Goal: Navigation & Orientation: Understand site structure

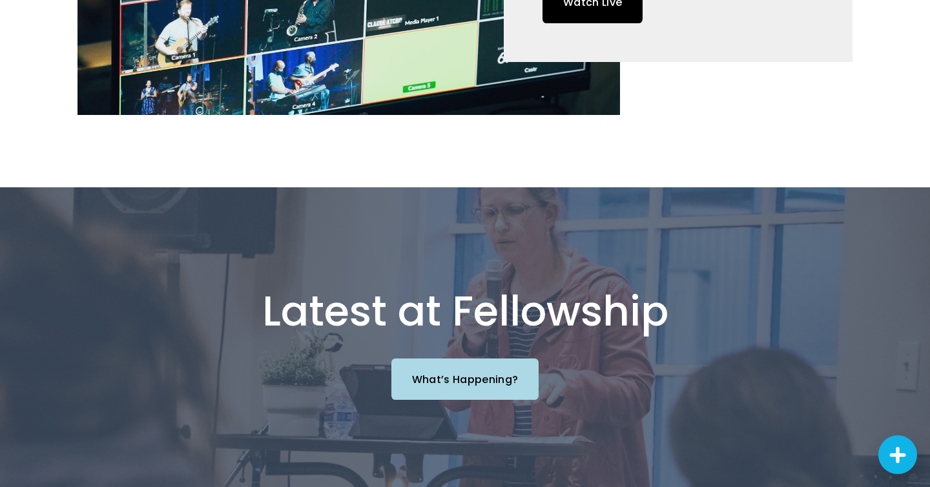
scroll to position [1184, 0]
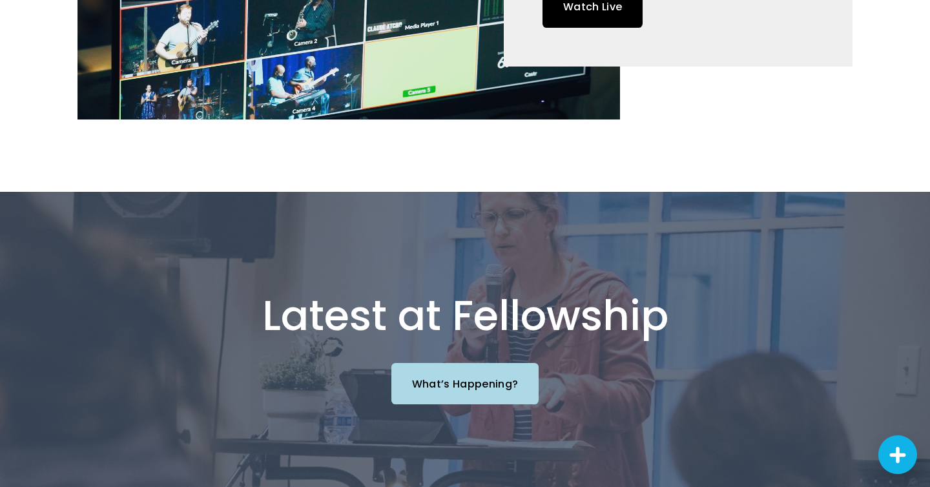
click at [449, 363] on link "What’s Happening?" at bounding box center [465, 383] width 148 height 41
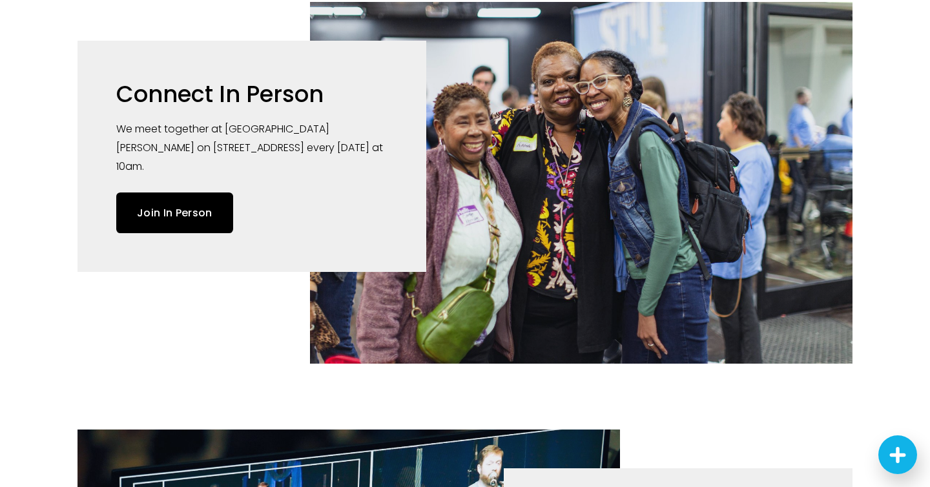
scroll to position [0, 0]
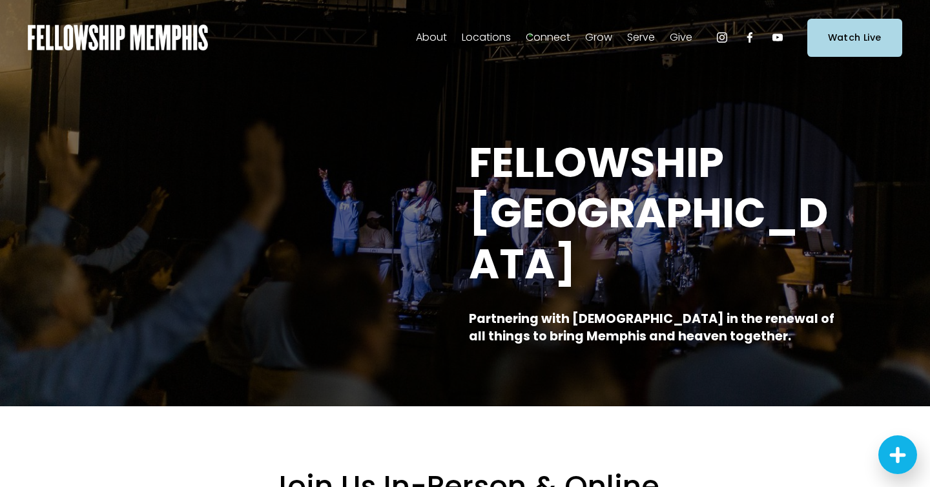
click at [0, 0] on span "Our Values" at bounding box center [0, 0] width 0 height 0
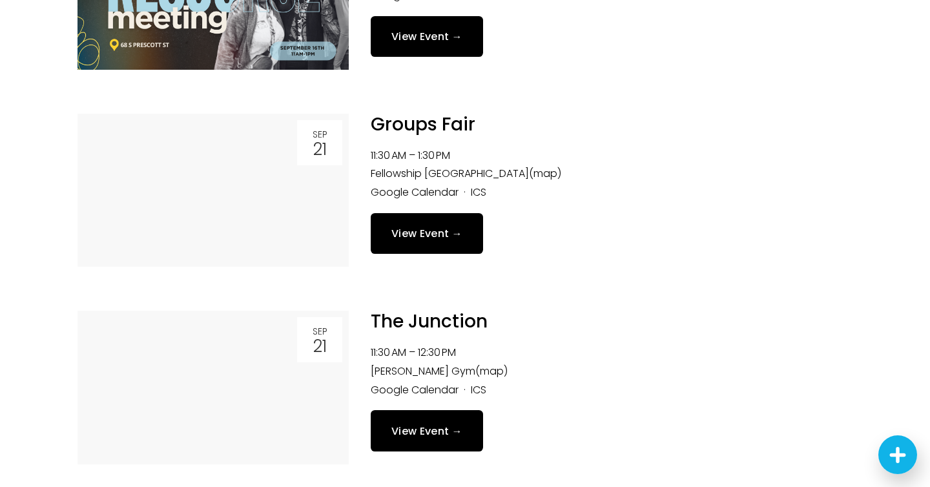
scroll to position [1435, 0]
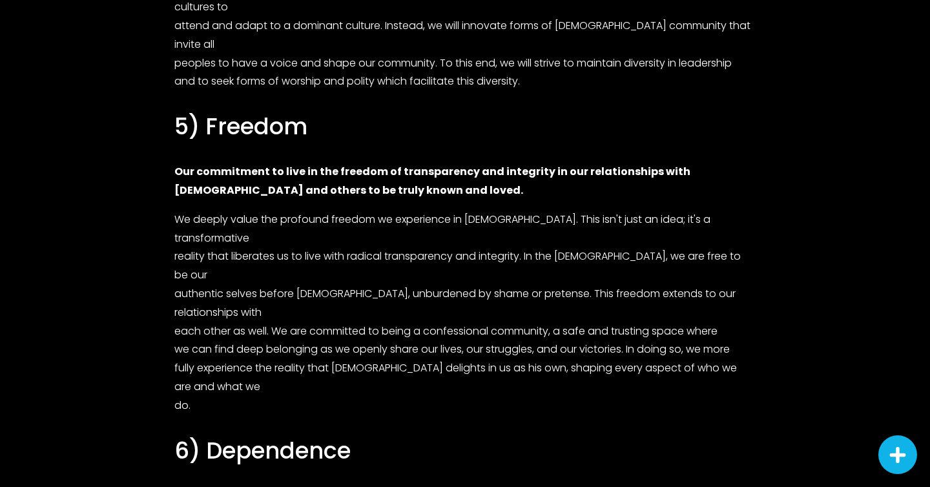
scroll to position [1910, 0]
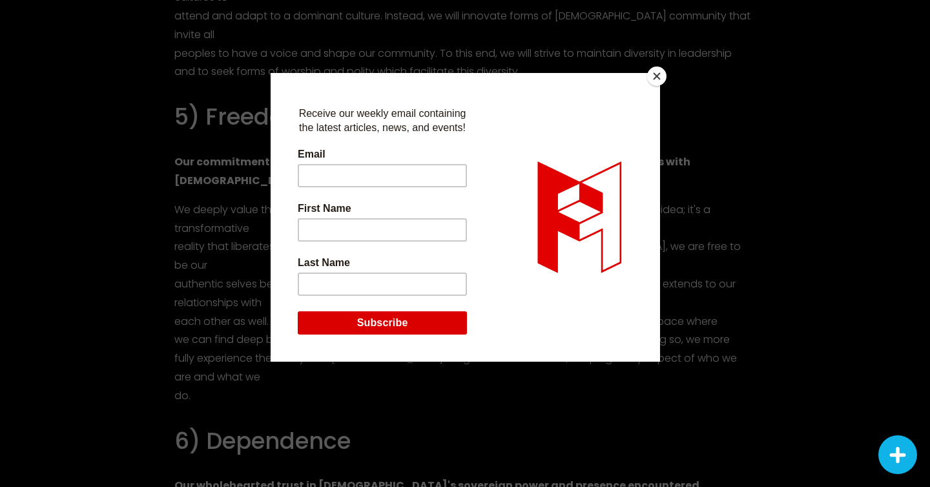
click at [651, 73] on button "Close" at bounding box center [656, 76] width 19 height 19
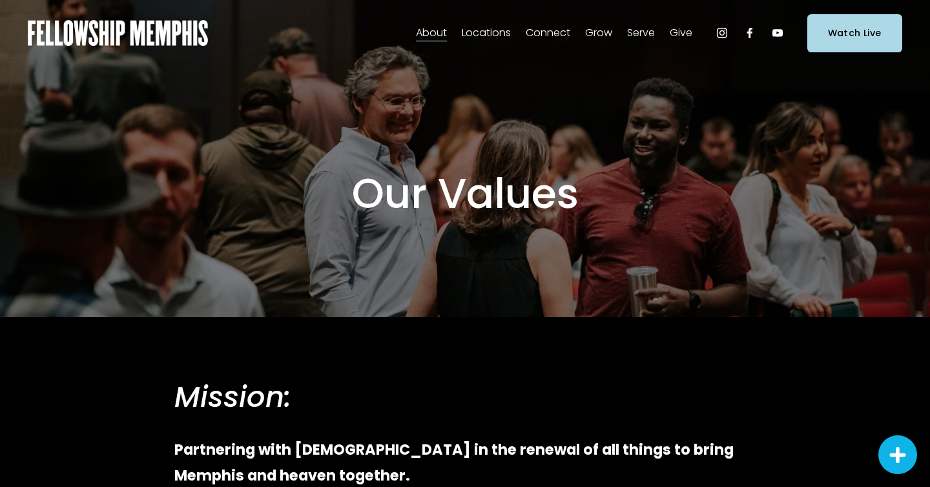
scroll to position [0, 0]
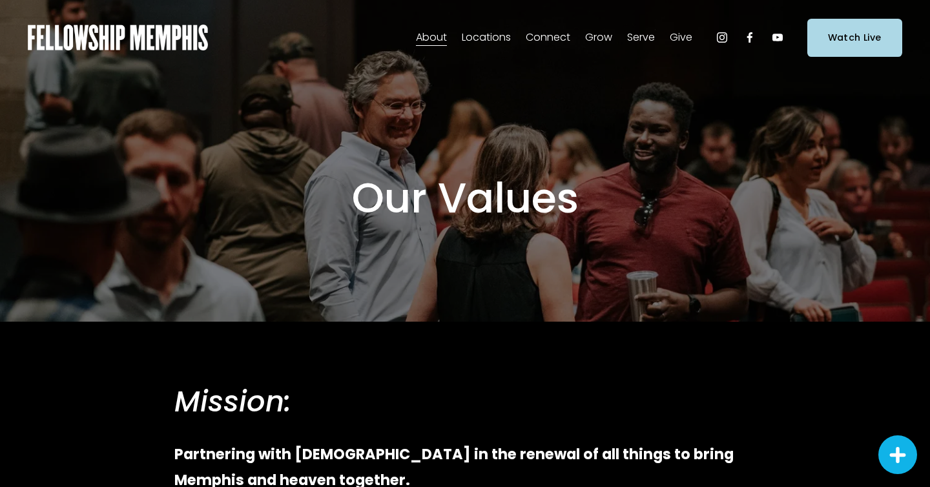
click at [0, 0] on span "Our Beliefs" at bounding box center [0, 0] width 0 height 0
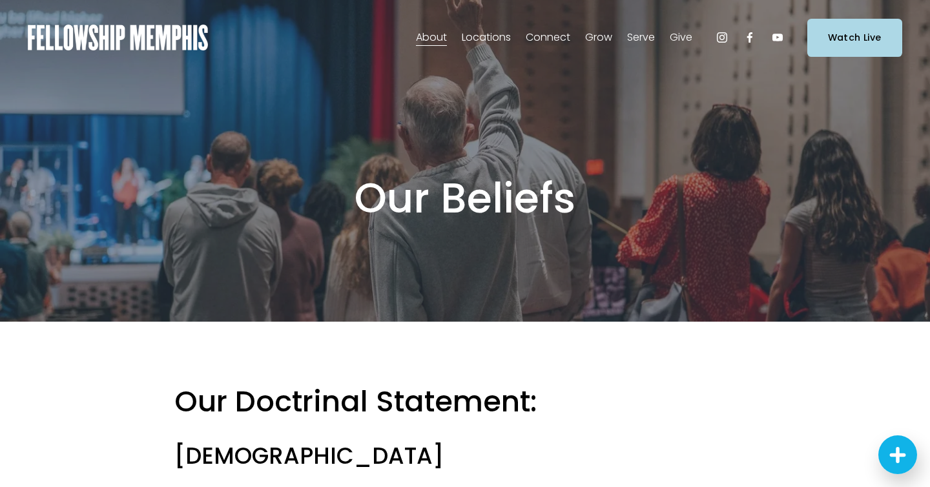
click at [0, 0] on span "Staff" at bounding box center [0, 0] width 0 height 0
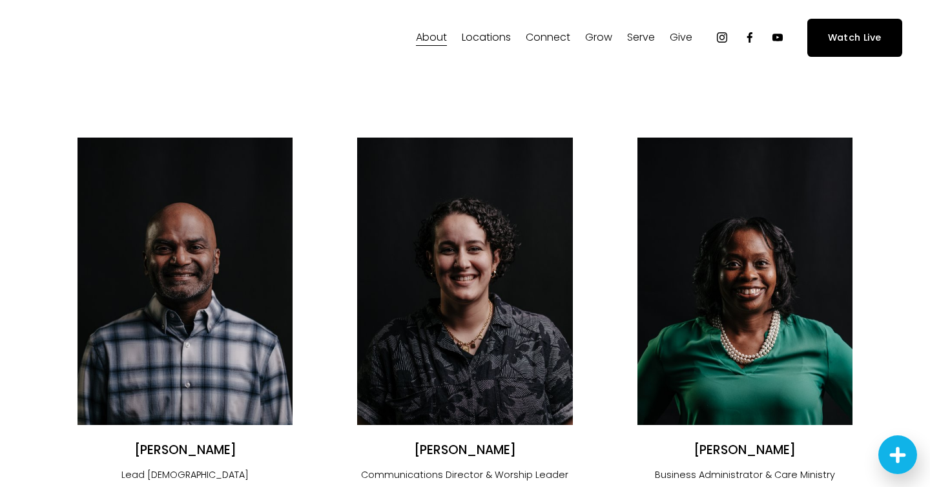
click at [0, 0] on span "Announcements" at bounding box center [0, 0] width 0 height 0
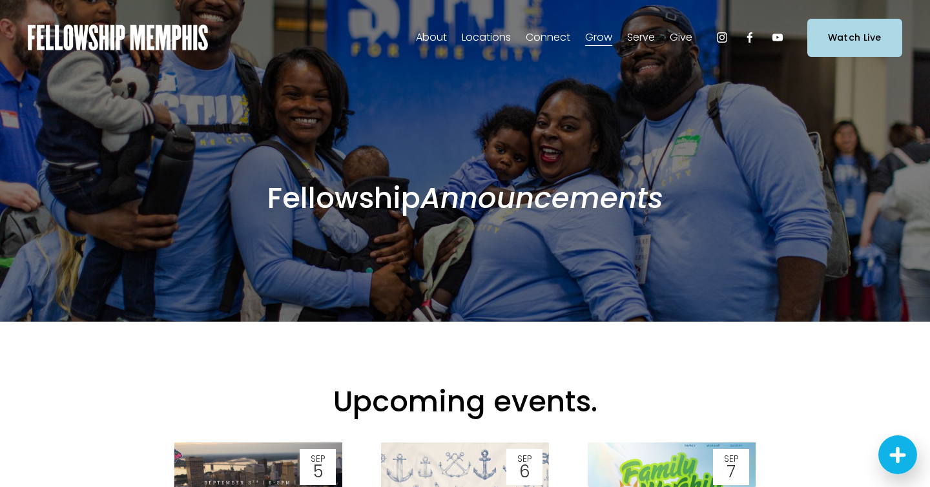
click at [0, 0] on span "Missions" at bounding box center [0, 0] width 0 height 0
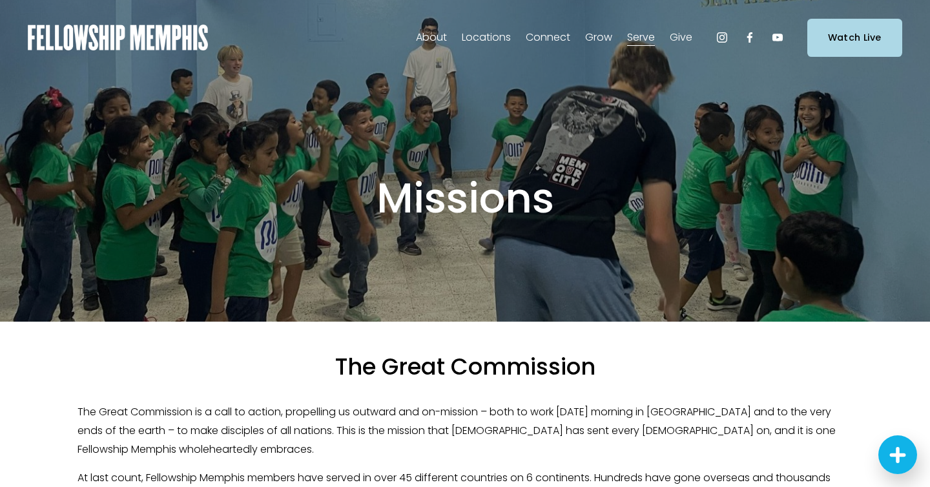
click at [0, 0] on span "Staff" at bounding box center [0, 0] width 0 height 0
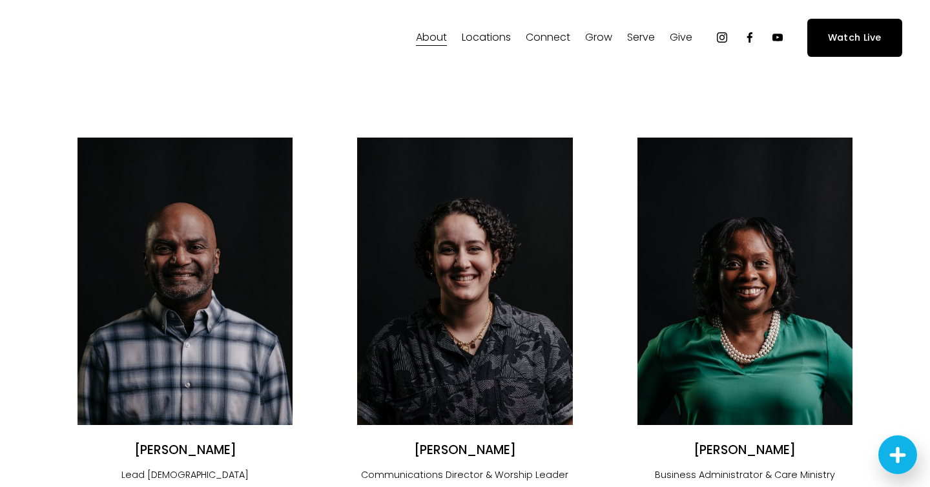
click at [0, 0] on span "Sermons" at bounding box center [0, 0] width 0 height 0
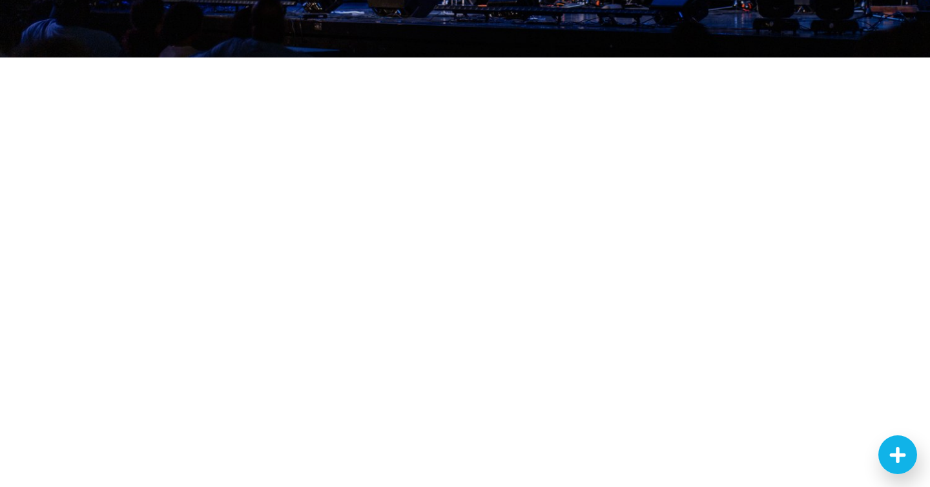
scroll to position [267, 0]
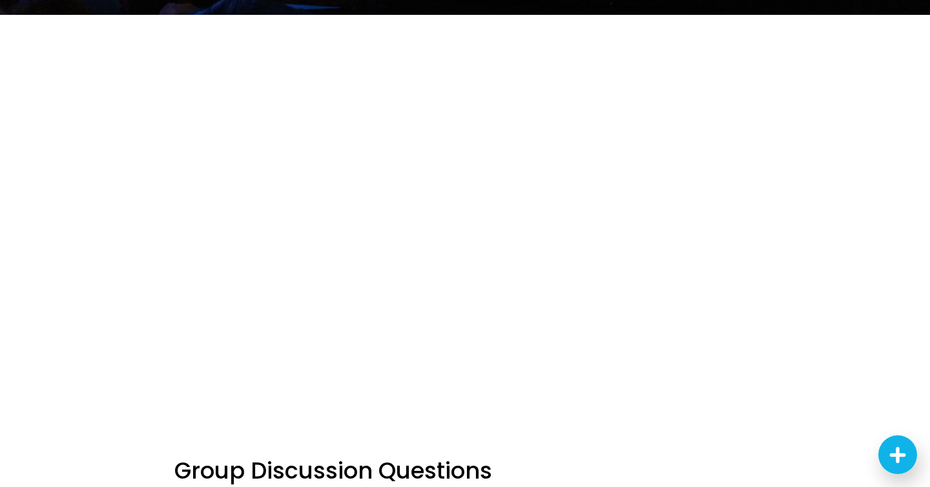
scroll to position [313, 0]
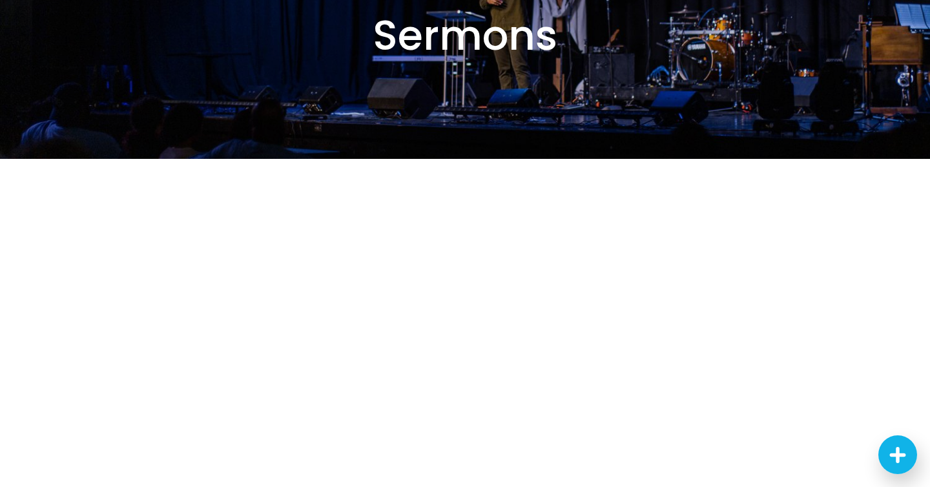
scroll to position [164, 0]
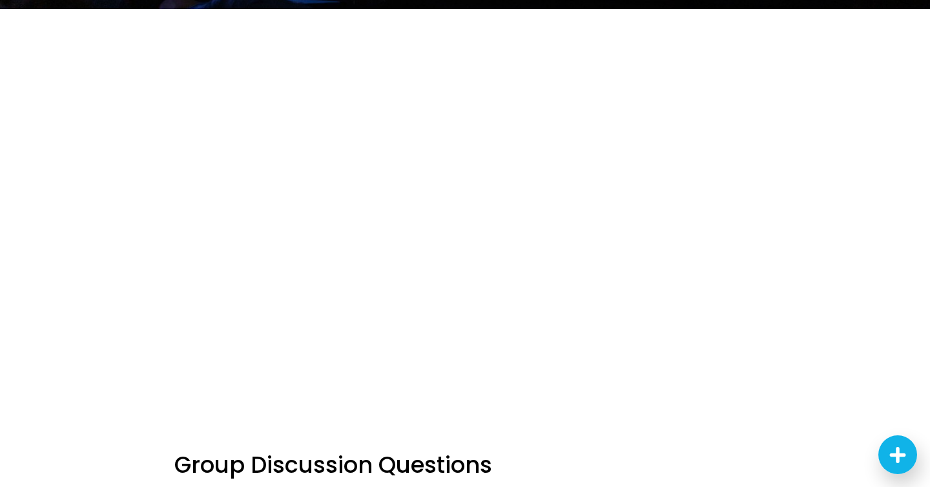
scroll to position [313, 0]
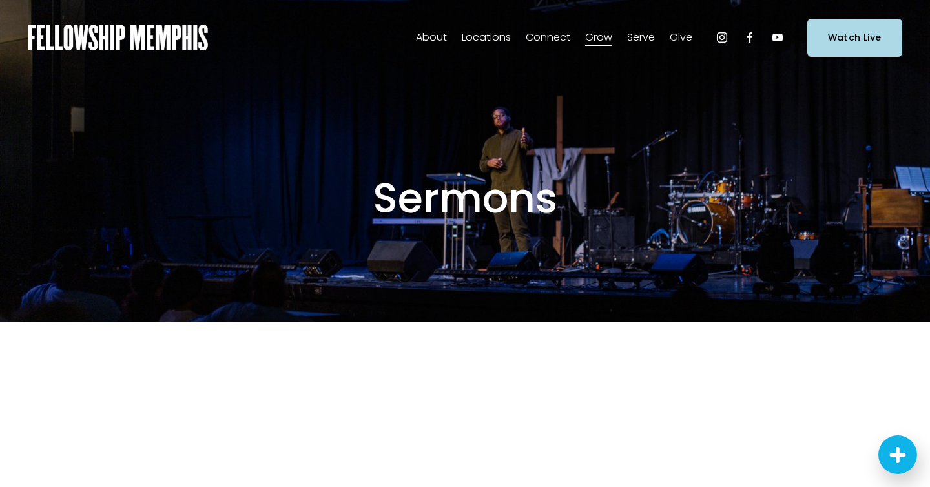
click at [0, 0] on span "Online" at bounding box center [0, 0] width 0 height 0
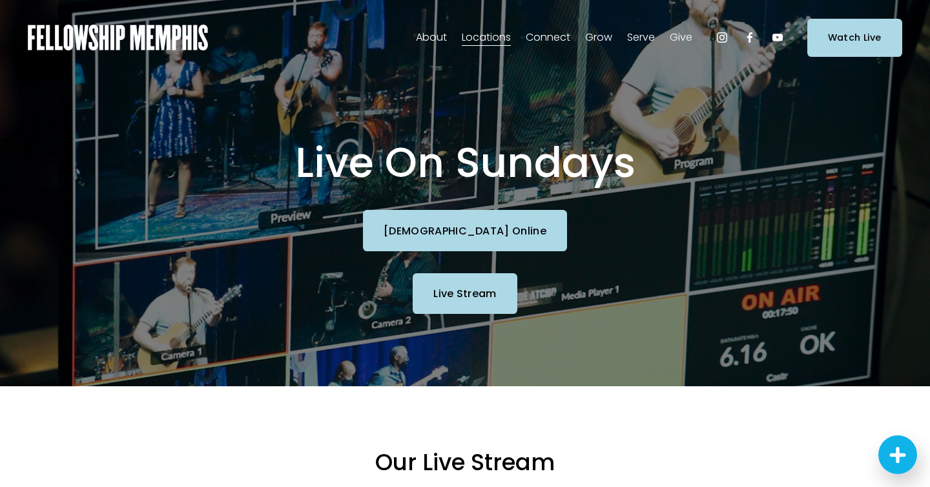
click at [450, 294] on link "Live Stream" at bounding box center [465, 293] width 105 height 41
click at [484, 222] on link "[DEMOGRAPHIC_DATA] Online" at bounding box center [465, 230] width 204 height 41
click at [0, 0] on span "Blog" at bounding box center [0, 0] width 0 height 0
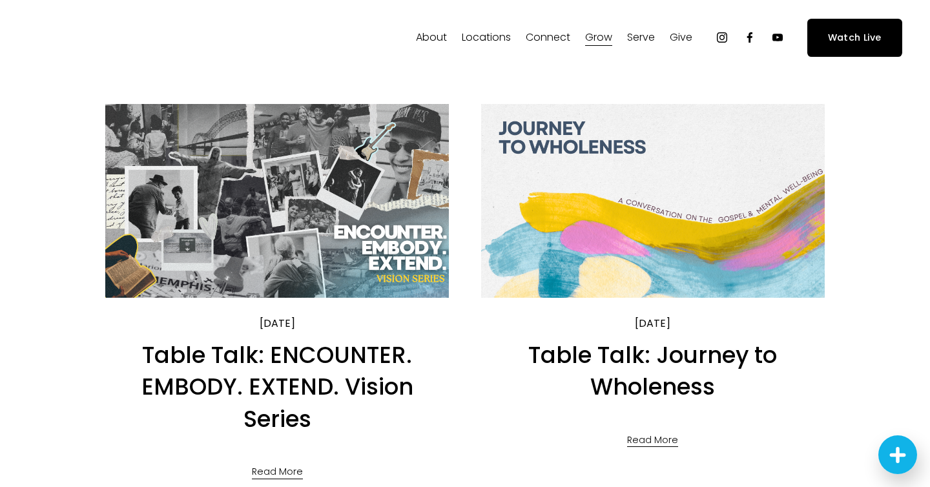
click at [0, 0] on span "Sermons" at bounding box center [0, 0] width 0 height 0
